Goal: Transaction & Acquisition: Obtain resource

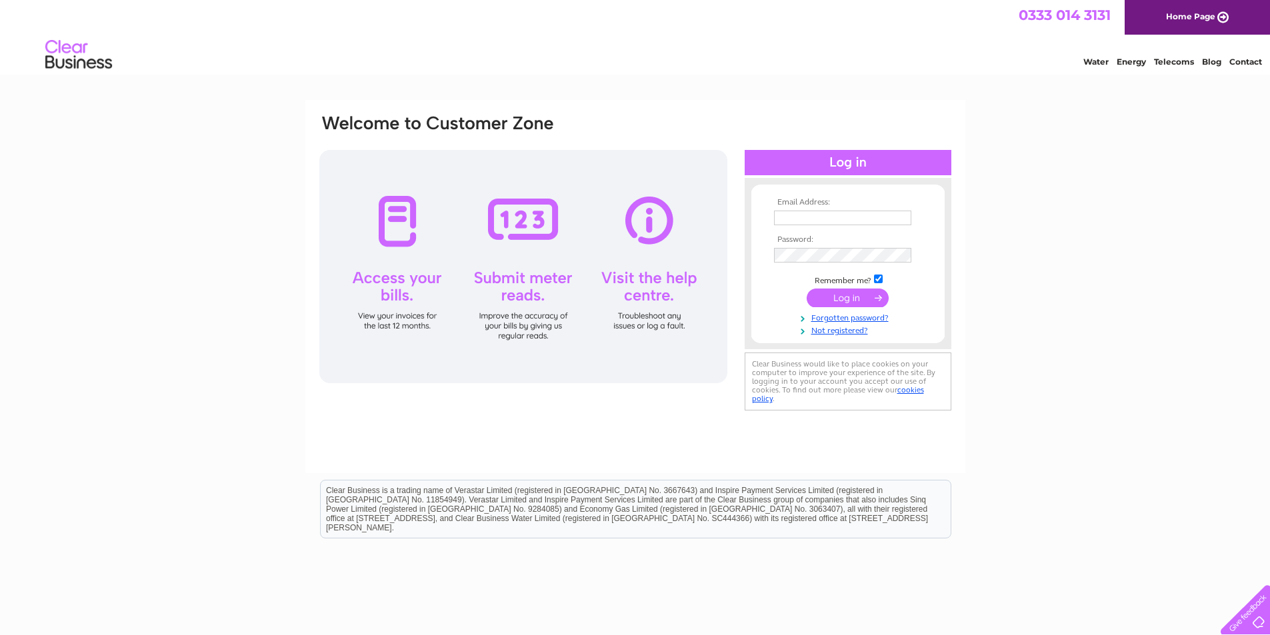
type input "lisa@advocatedevelopments.co.uk"
click at [841, 297] on input "submit" at bounding box center [848, 298] width 82 height 19
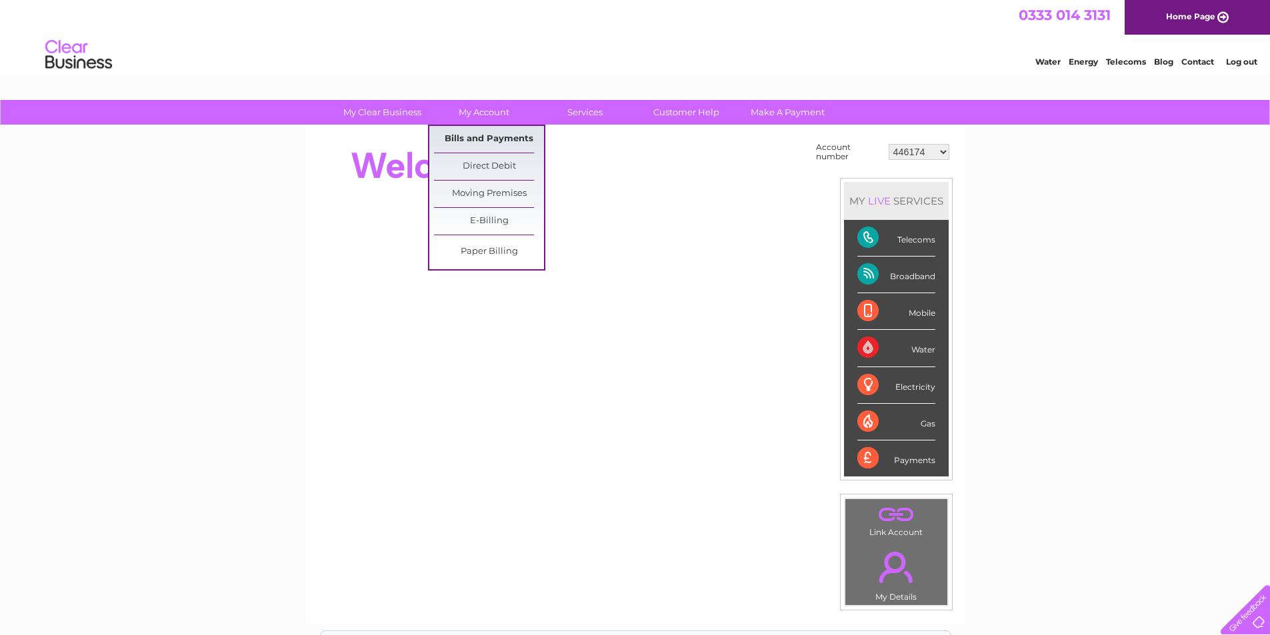
click at [495, 131] on link "Bills and Payments" at bounding box center [489, 139] width 110 height 27
click at [496, 138] on link "Bills and Payments" at bounding box center [489, 139] width 110 height 27
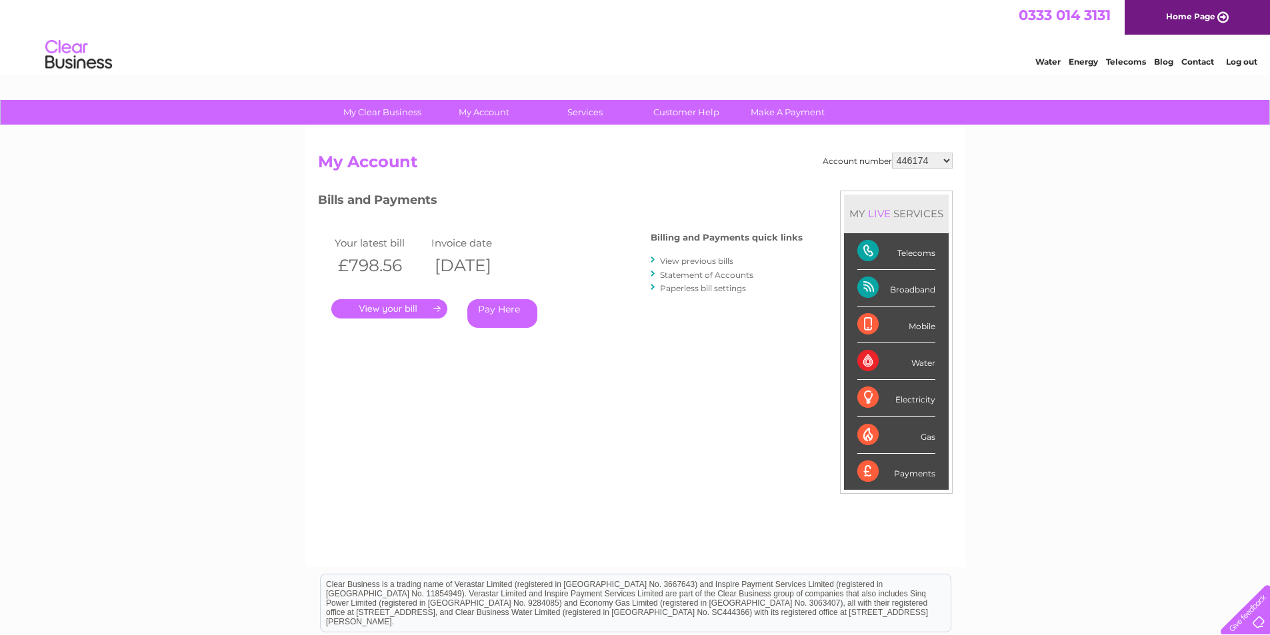
click at [926, 159] on select "446174 446252 446253 446254 446907 446909 446910 446911 446912 446914 446915 44…" at bounding box center [922, 161] width 61 height 16
select select "446252"
click at [892, 153] on select "446174 446252 446253 446254 446907 446909 446910 446911 446912 446914 446915 44…" at bounding box center [922, 161] width 61 height 16
click at [942, 163] on select "446174 446252 446253 446254 446907 446909 446910 446911 446912 446914 446915 44…" at bounding box center [922, 161] width 61 height 16
select select "30314547"
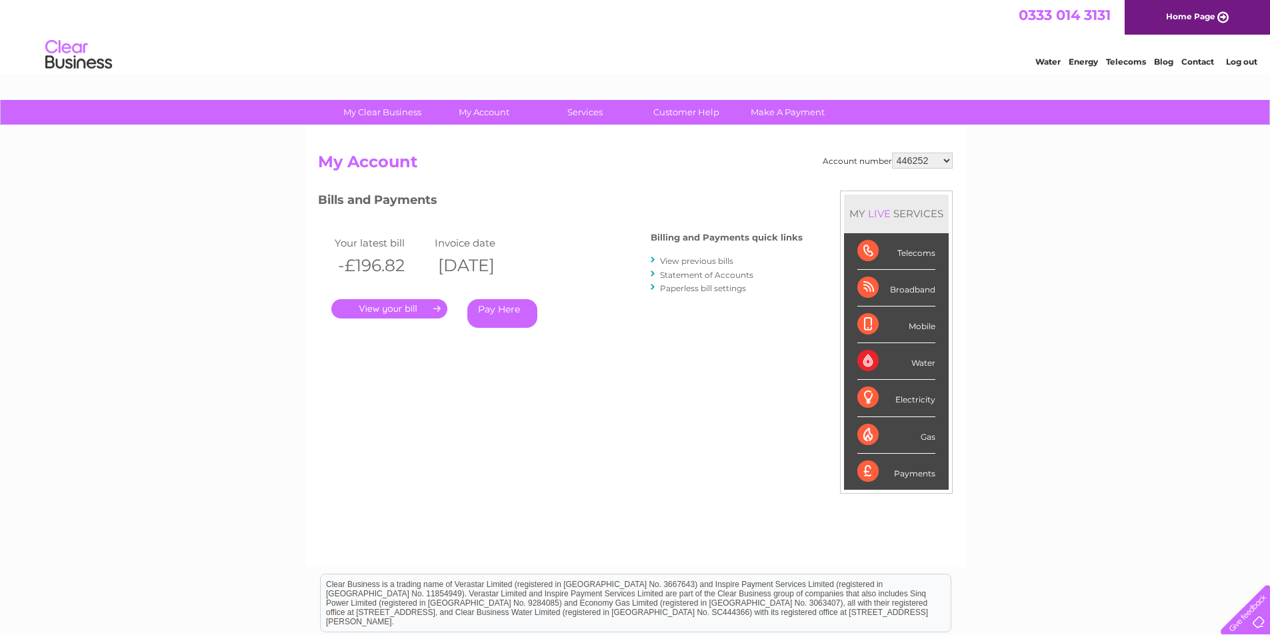
click at [892, 153] on select "446174 446252 446253 446254 446907 446909 446910 446911 446912 446914 446915 44…" at bounding box center [922, 161] width 61 height 16
click at [391, 309] on link "." at bounding box center [389, 308] width 116 height 19
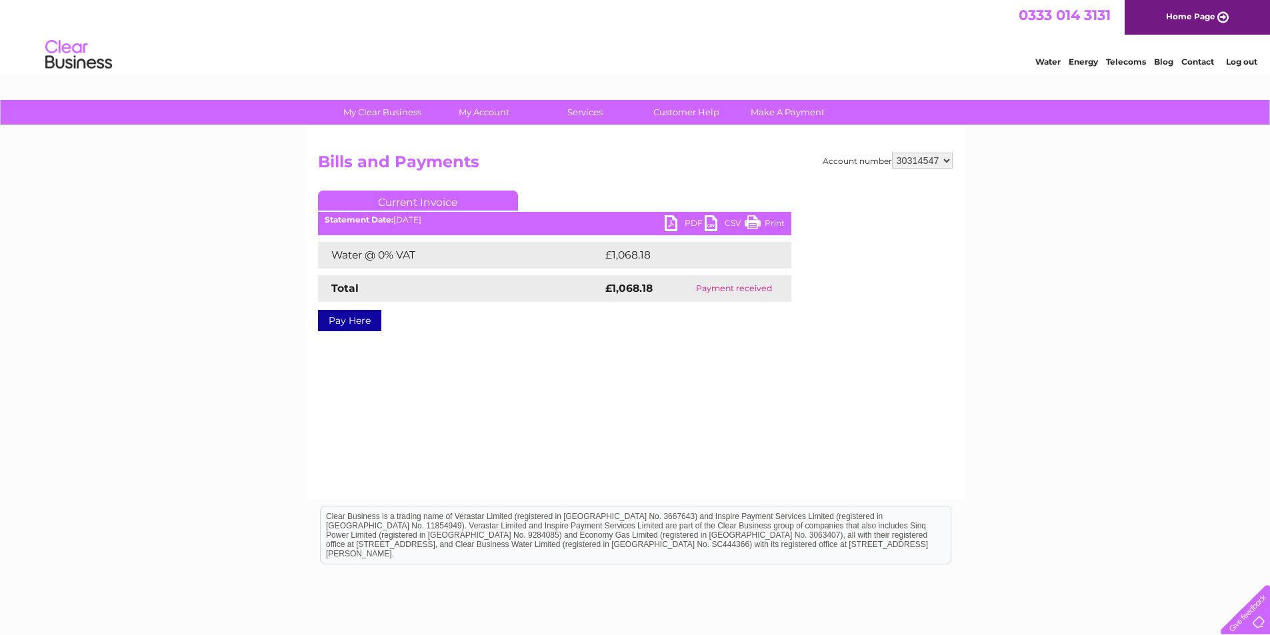
click at [669, 215] on ul "Current Invoice" at bounding box center [554, 203] width 473 height 25
click at [667, 223] on link "PDF" at bounding box center [685, 224] width 40 height 19
click at [915, 161] on select "446174 446252 446253 446254 446907 446909 446910 446911 446912 446914 446915 44…" at bounding box center [922, 161] width 61 height 16
select select "30314385"
click at [892, 153] on select "446174 446252 446253 446254 446907 446909 446910 446911 446912 446914 446915 44…" at bounding box center [922, 161] width 61 height 16
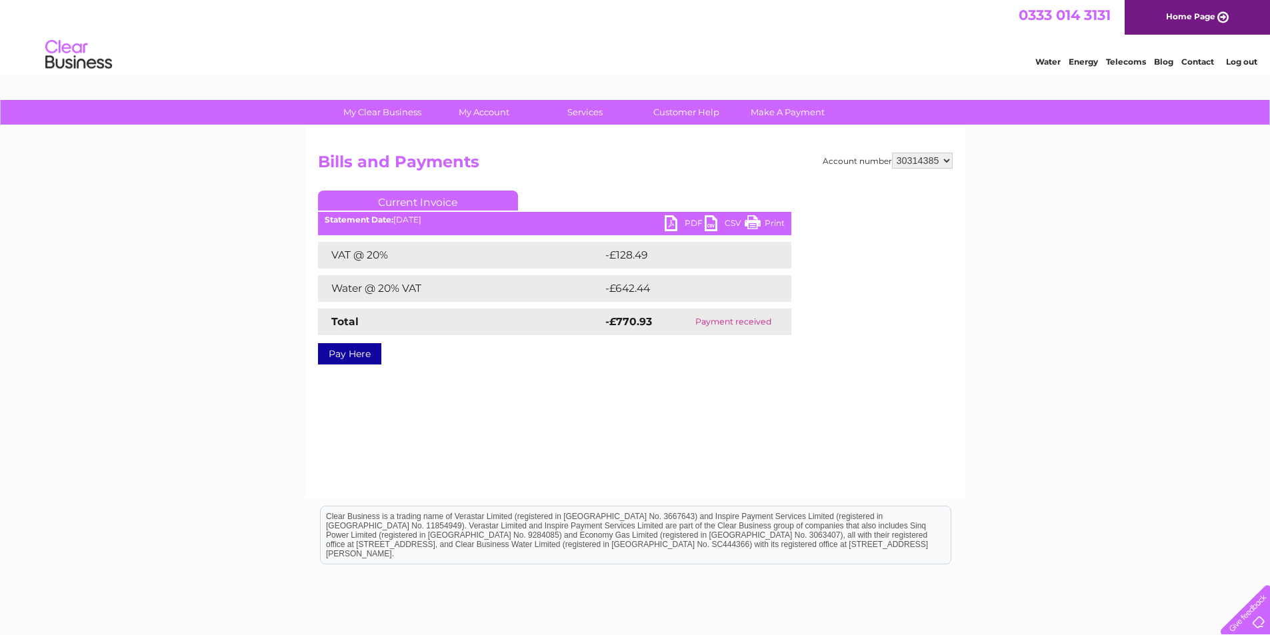
click at [675, 220] on link "PDF" at bounding box center [685, 224] width 40 height 19
click at [945, 167] on div "Account number 446174 446252 446253 446254 446907 446909 446910 446911 446912 4…" at bounding box center [635, 256] width 635 height 207
click at [942, 163] on select "446174 446252 446253 446254 446907 446909 446910 446911 446912 446914 446915 44…" at bounding box center [922, 161] width 61 height 16
select select "30293346"
click at [892, 153] on select "446174 446252 446253 446254 446907 446909 446910 446911 446912 446914 446915 44…" at bounding box center [922, 161] width 61 height 16
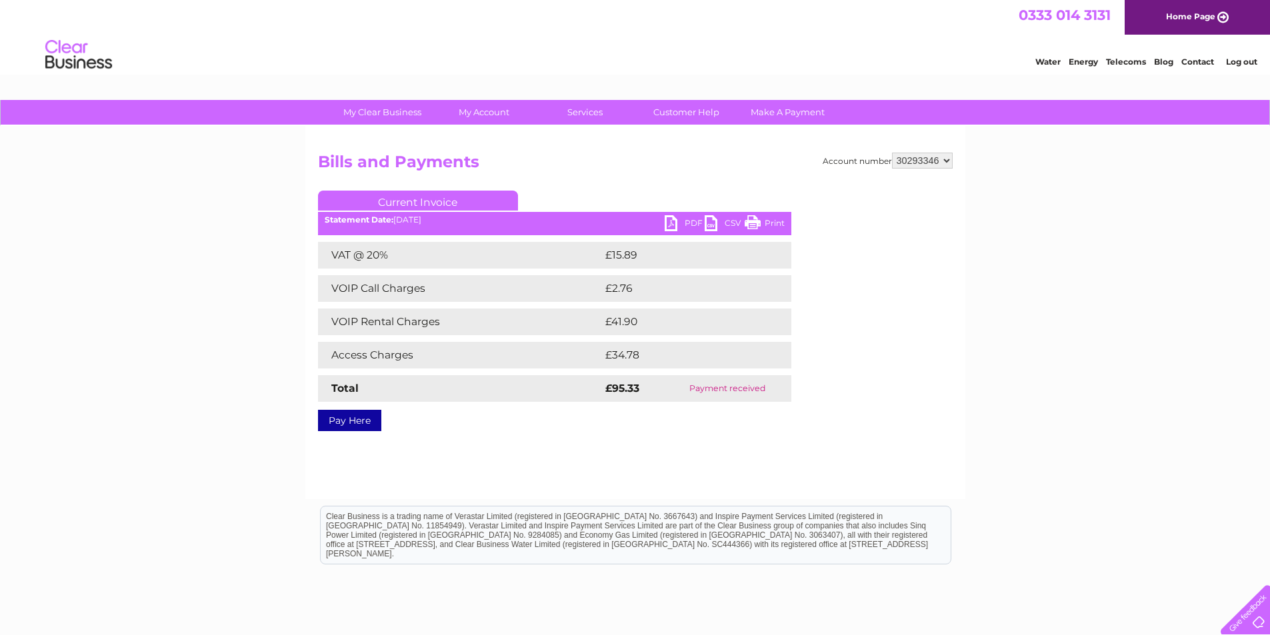
click at [669, 223] on link "PDF" at bounding box center [685, 224] width 40 height 19
click at [919, 159] on select "446174 446252 446253 446254 446907 446909 446910 446911 446912 446914 446915 44…" at bounding box center [922, 161] width 61 height 16
select select "30293183"
click at [892, 153] on select "446174 446252 446253 446254 446907 446909 446910 446911 446912 446914 446915 44…" at bounding box center [922, 161] width 61 height 16
